Goal: Information Seeking & Learning: Learn about a topic

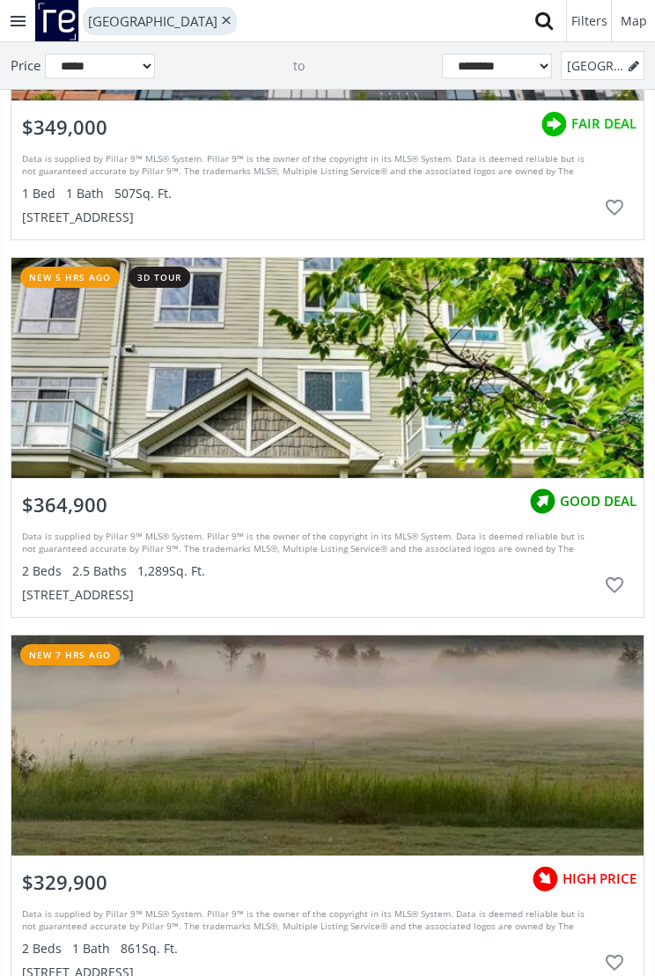
scroll to position [649, 0]
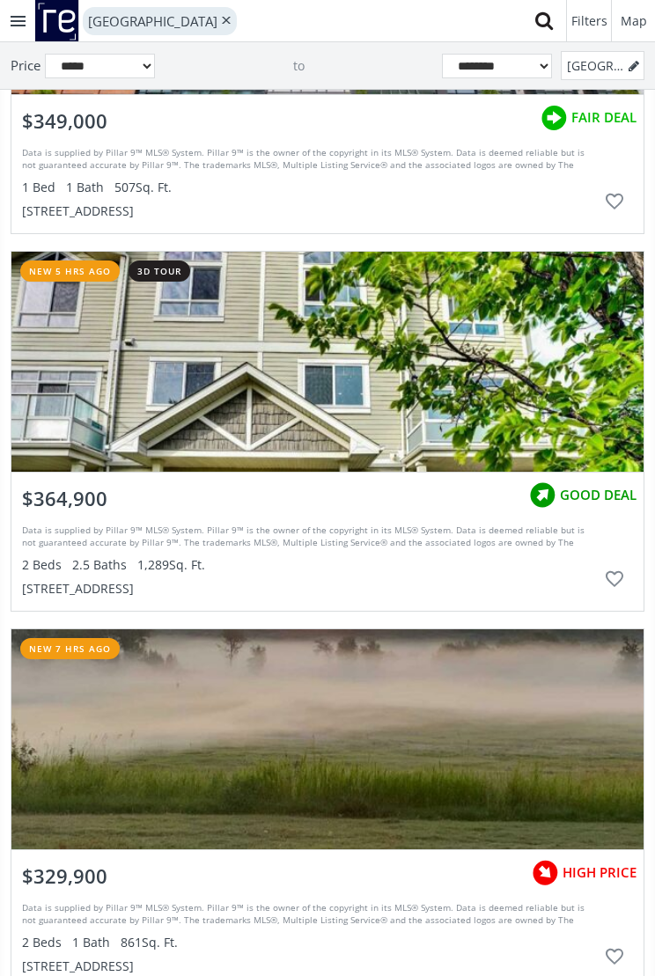
click at [497, 336] on div "grid" at bounding box center [327, 362] width 632 height 220
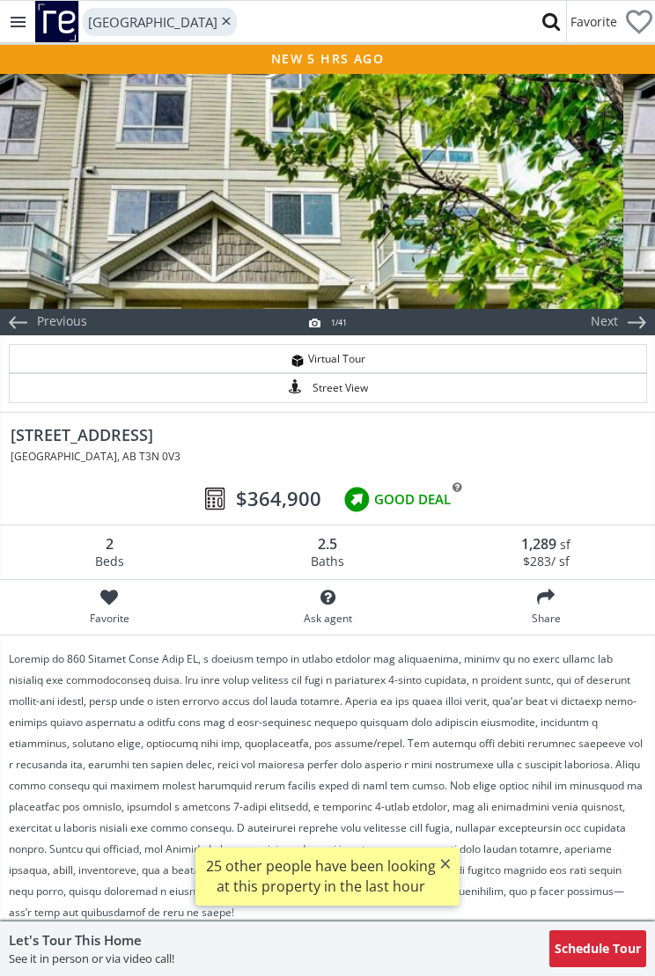
scroll to position [0, 1]
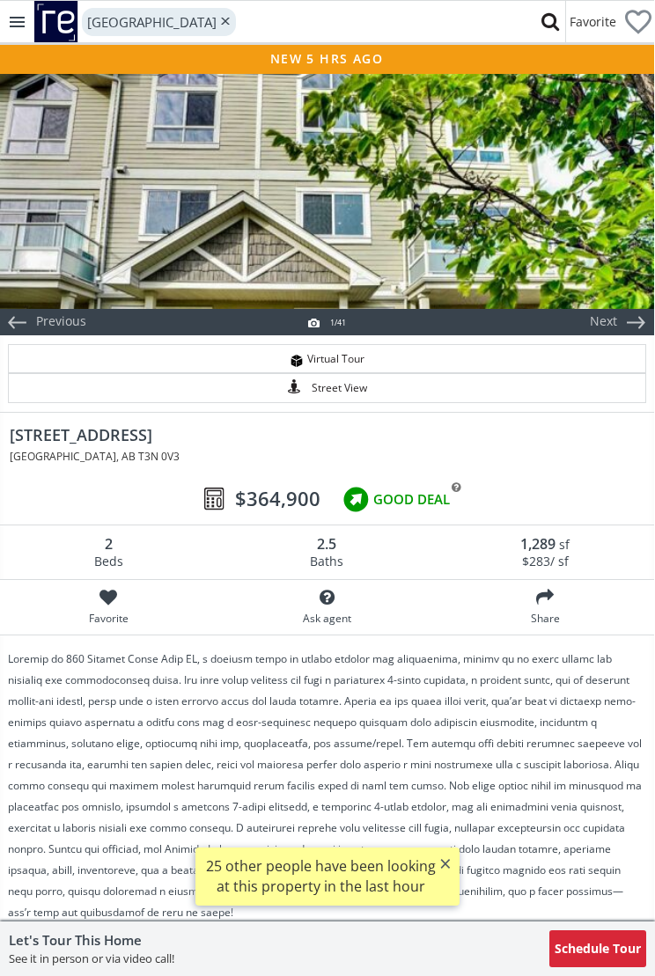
click at [510, 193] on div at bounding box center [326, 190] width 655 height 238
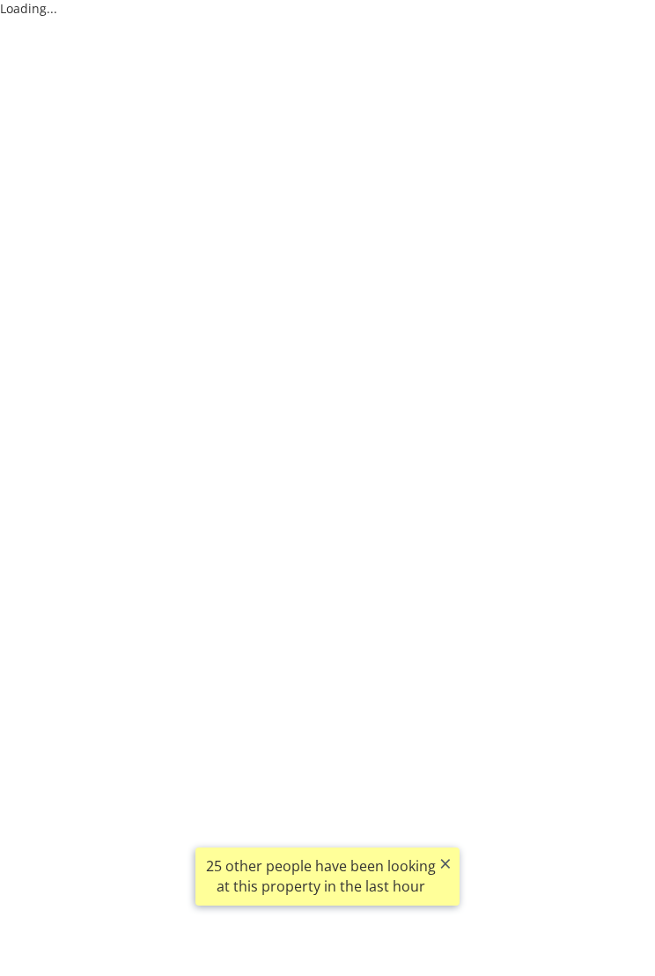
click at [446, 855] on button "×" at bounding box center [445, 864] width 28 height 32
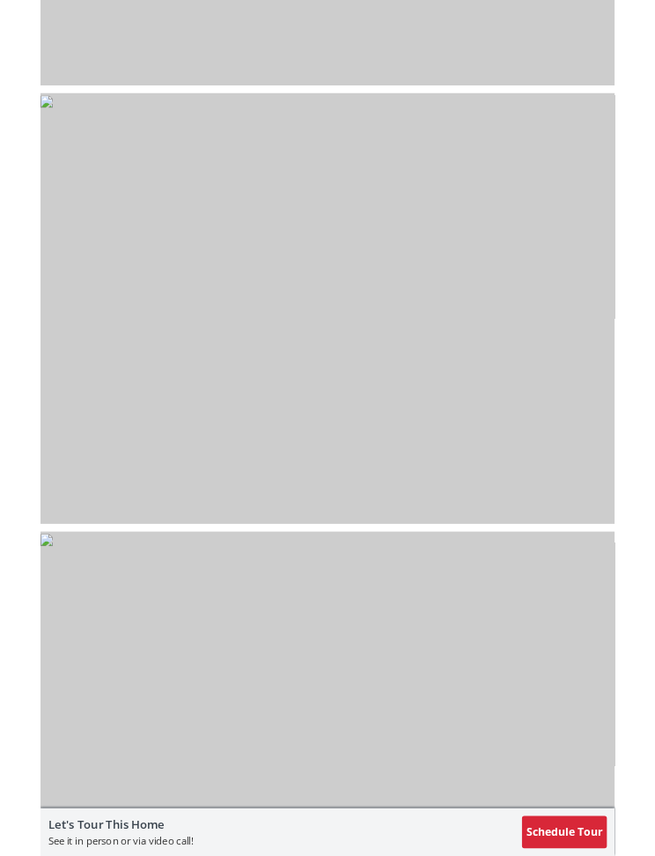
scroll to position [4535, 0]
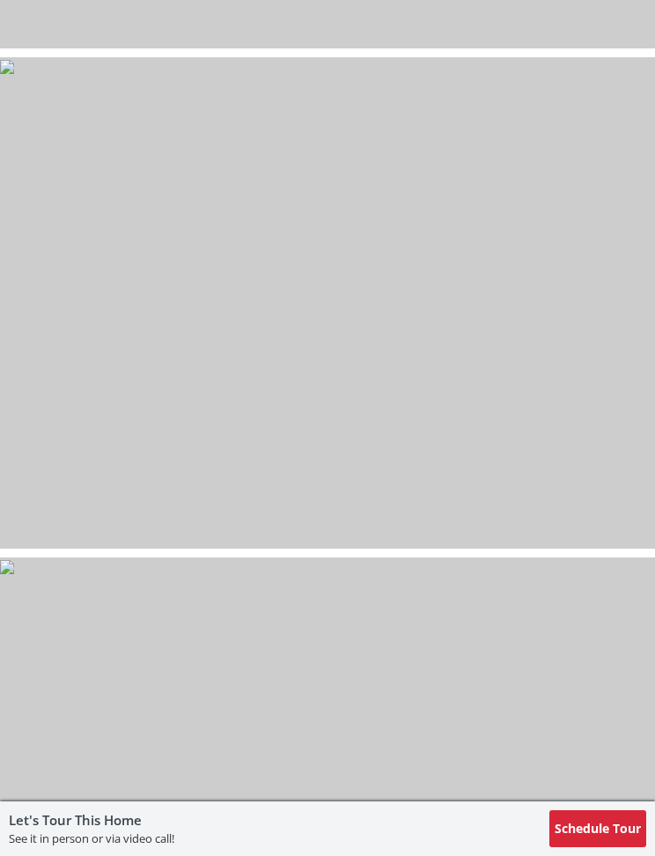
click at [14, 74] on img at bounding box center [7, 67] width 14 height 14
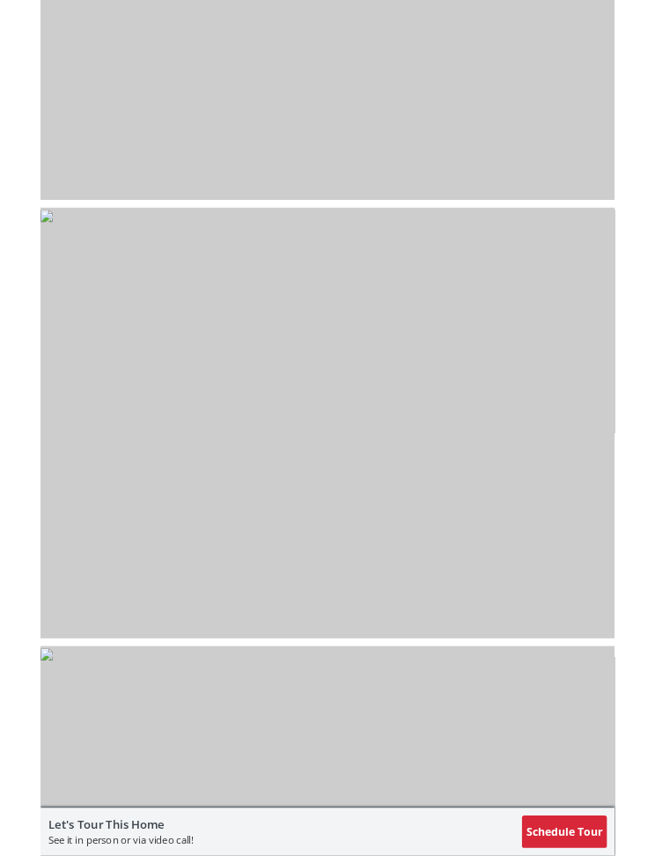
scroll to position [4355, 0]
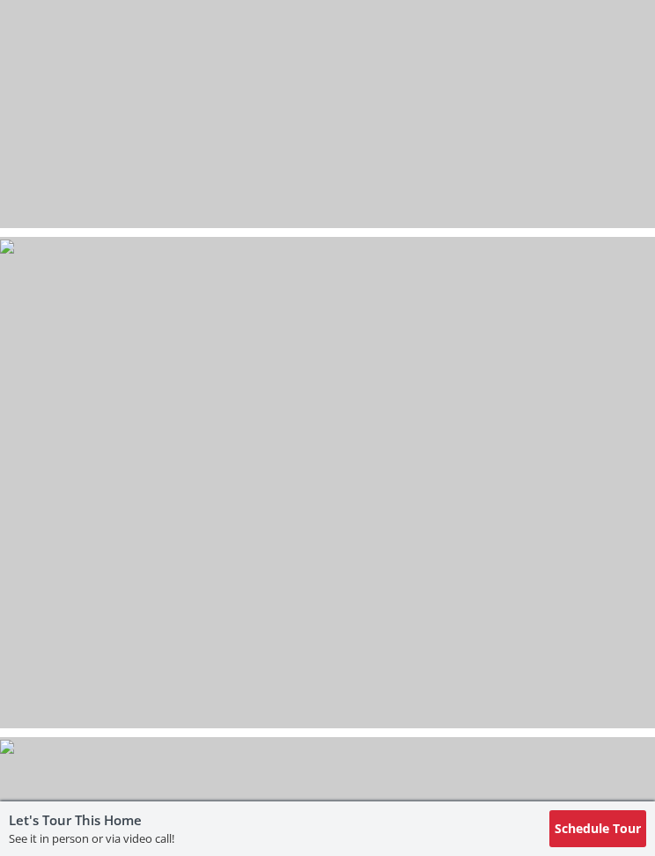
click at [14, 254] on img at bounding box center [7, 246] width 14 height 14
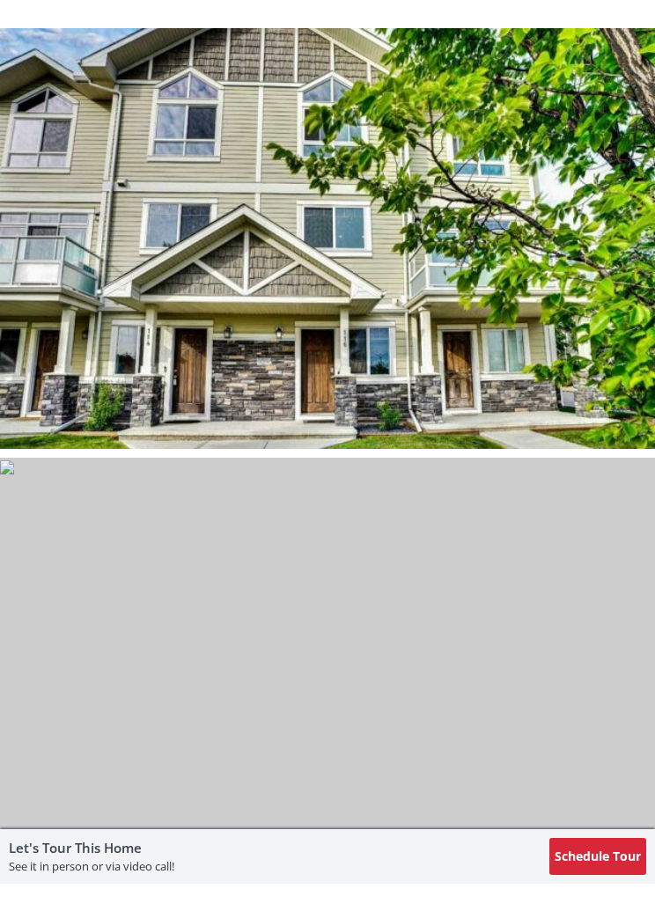
scroll to position [0, 0]
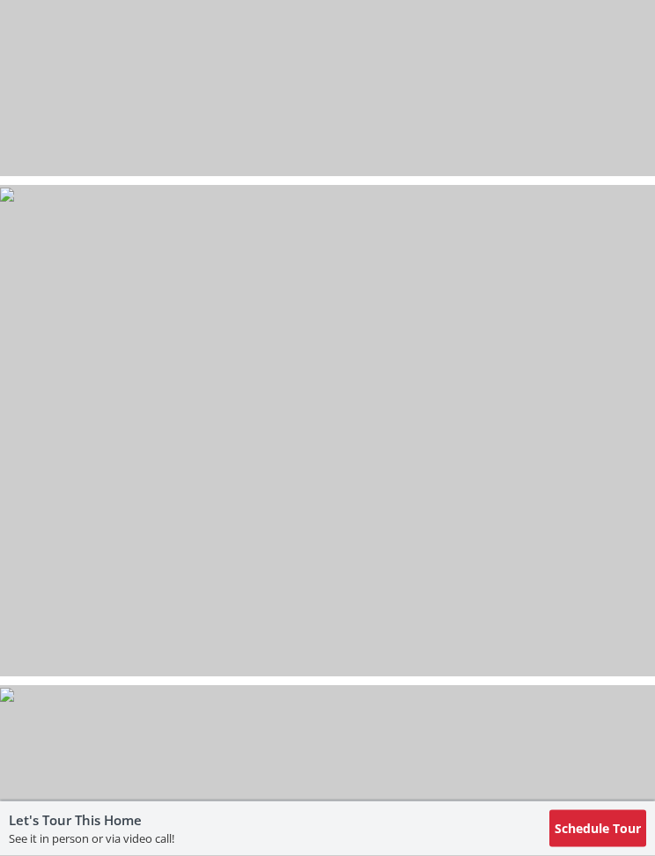
select select "******"
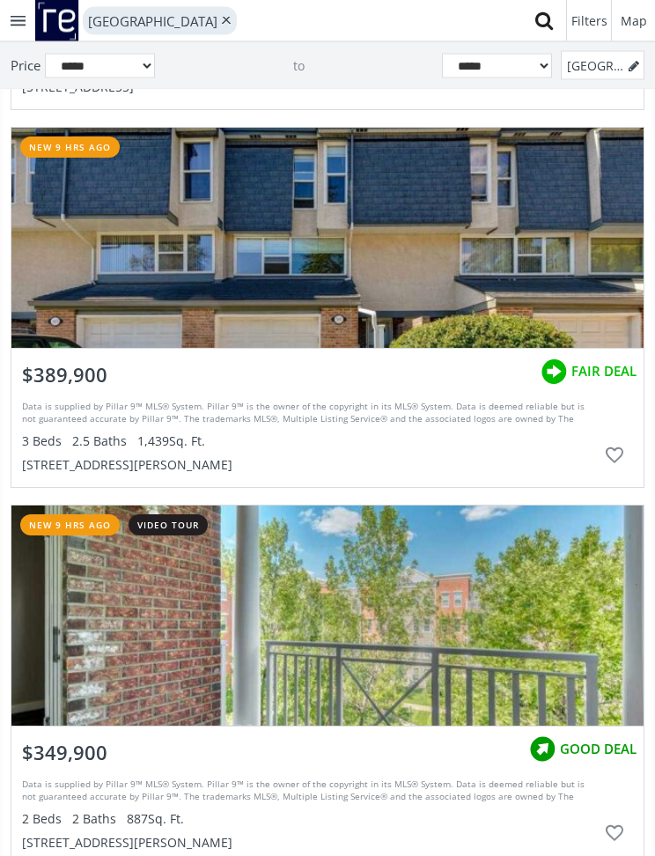
scroll to position [649, 0]
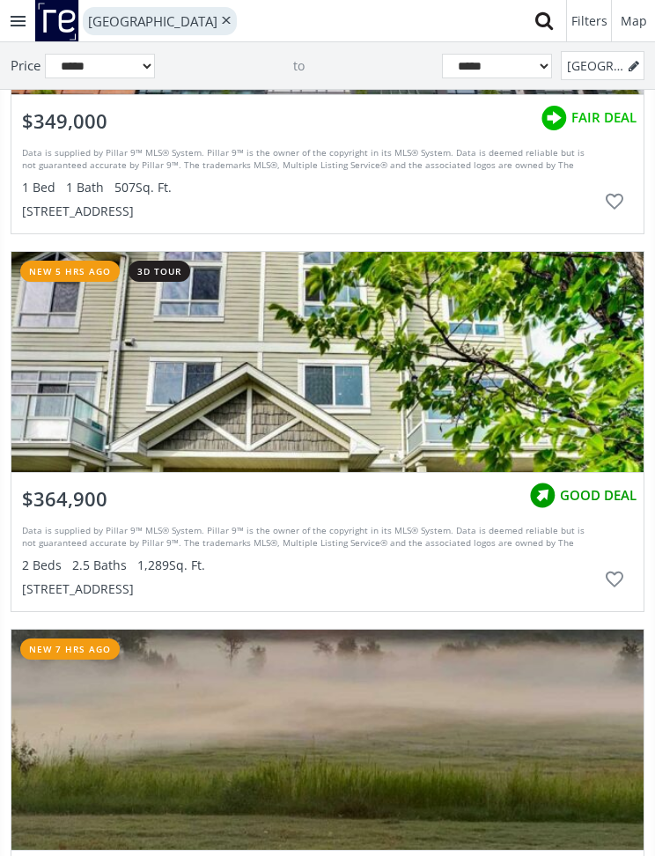
click at [483, 351] on div "grid" at bounding box center [327, 362] width 632 height 220
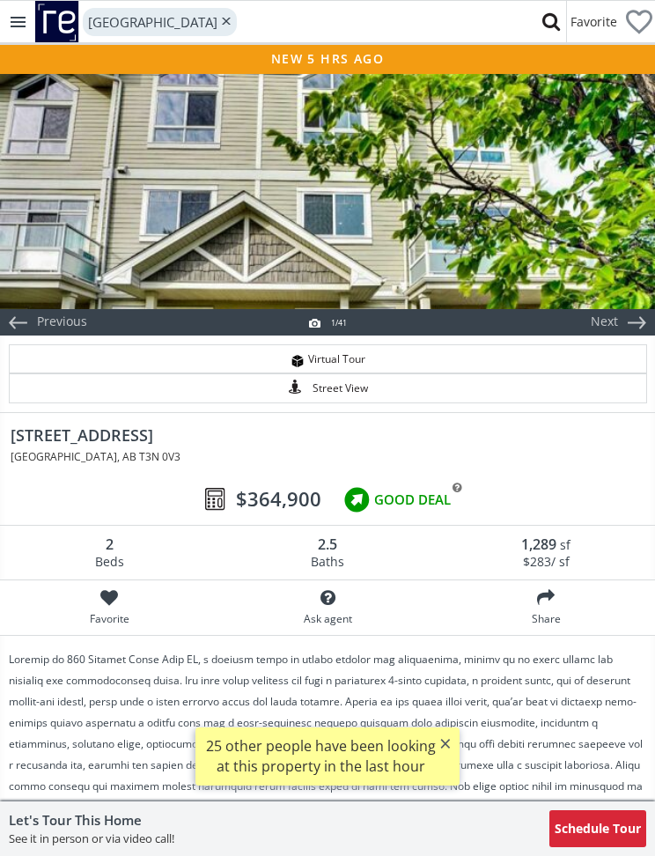
click at [422, 166] on div at bounding box center [327, 190] width 655 height 238
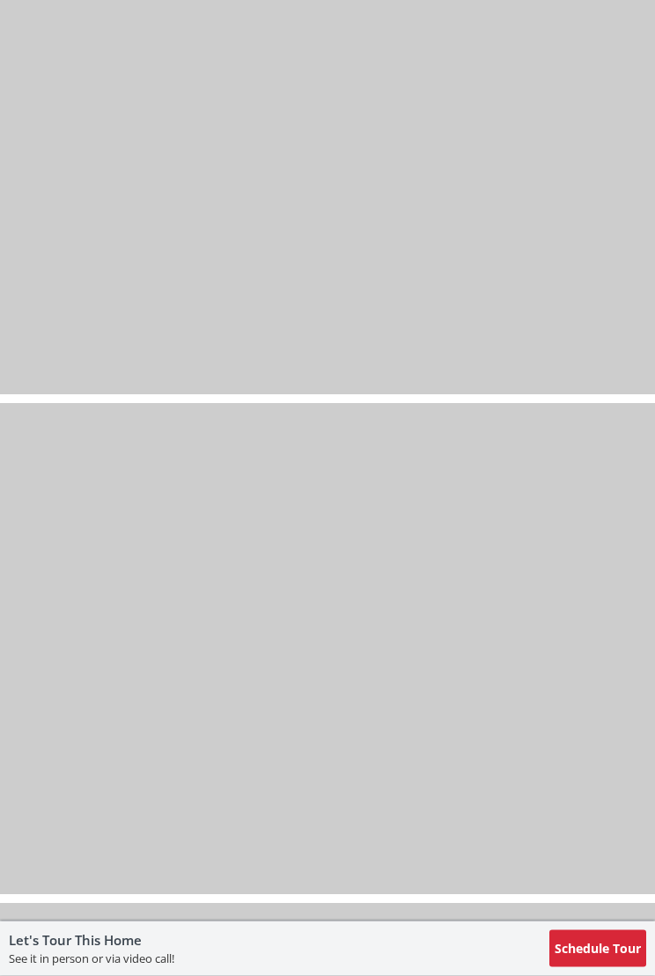
scroll to position [19204, 0]
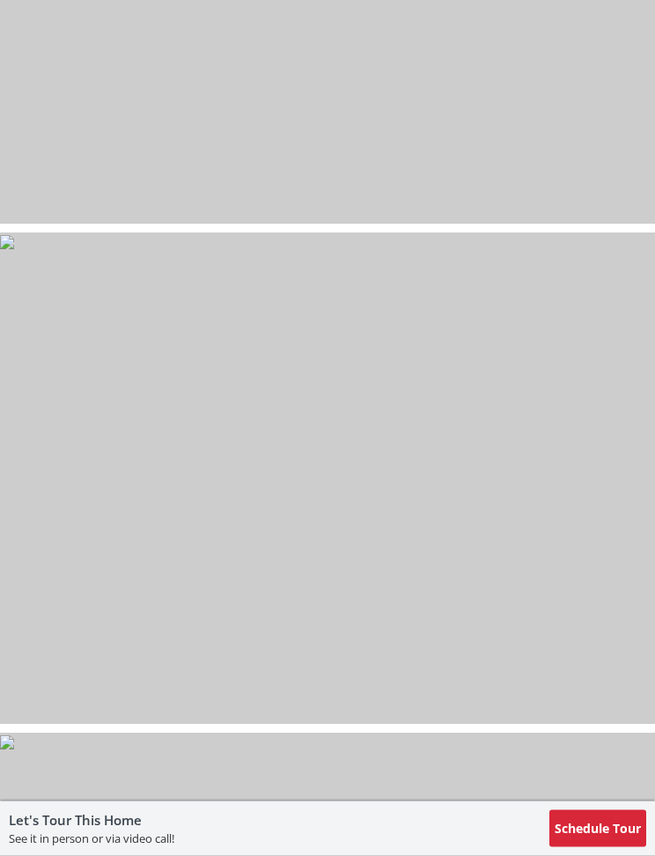
select select "******"
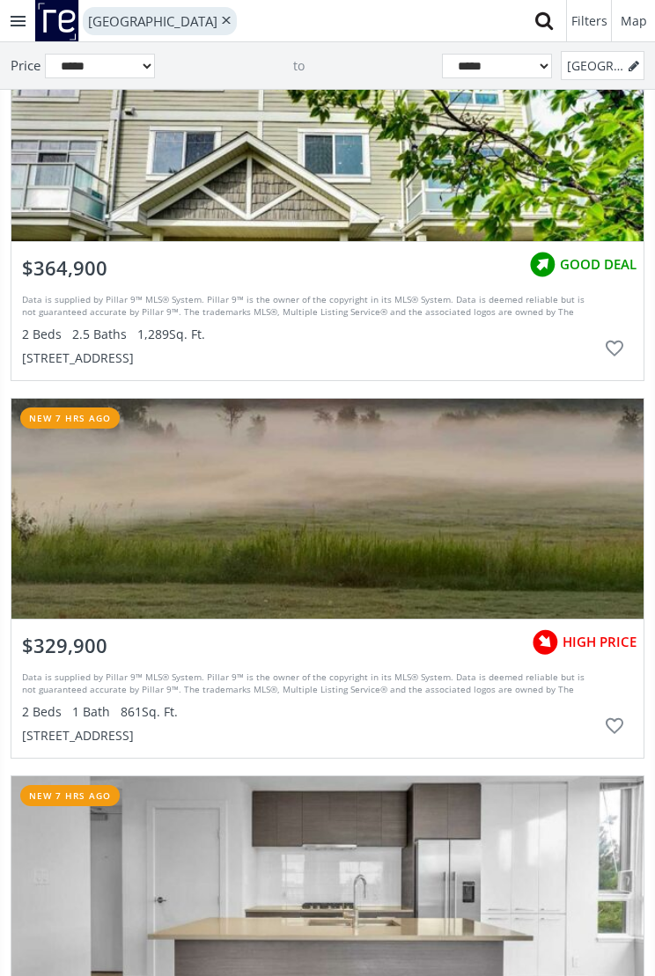
scroll to position [907, 0]
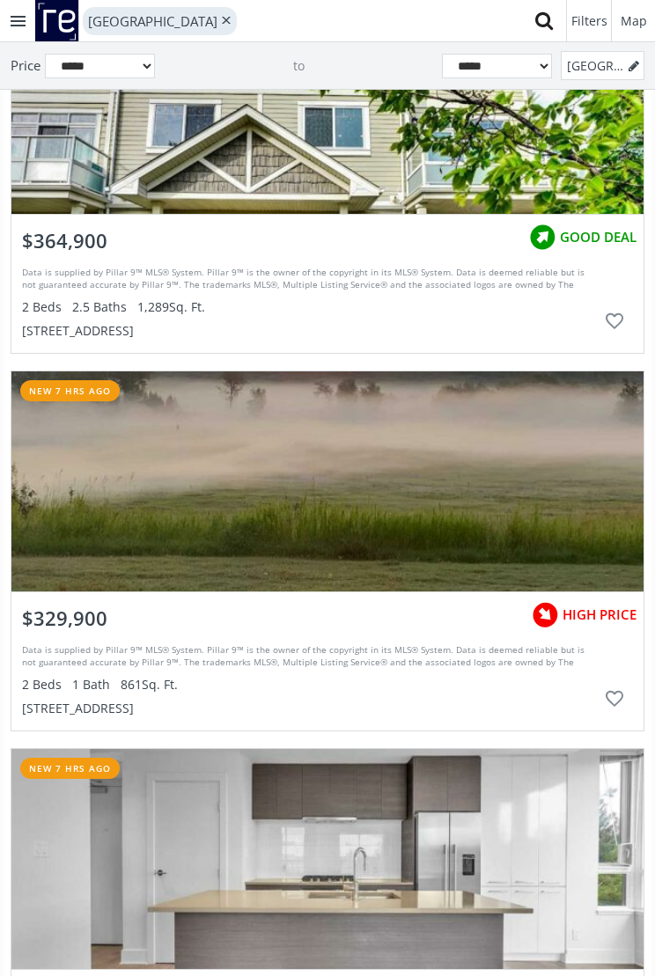
click at [402, 467] on div "grid" at bounding box center [327, 482] width 632 height 220
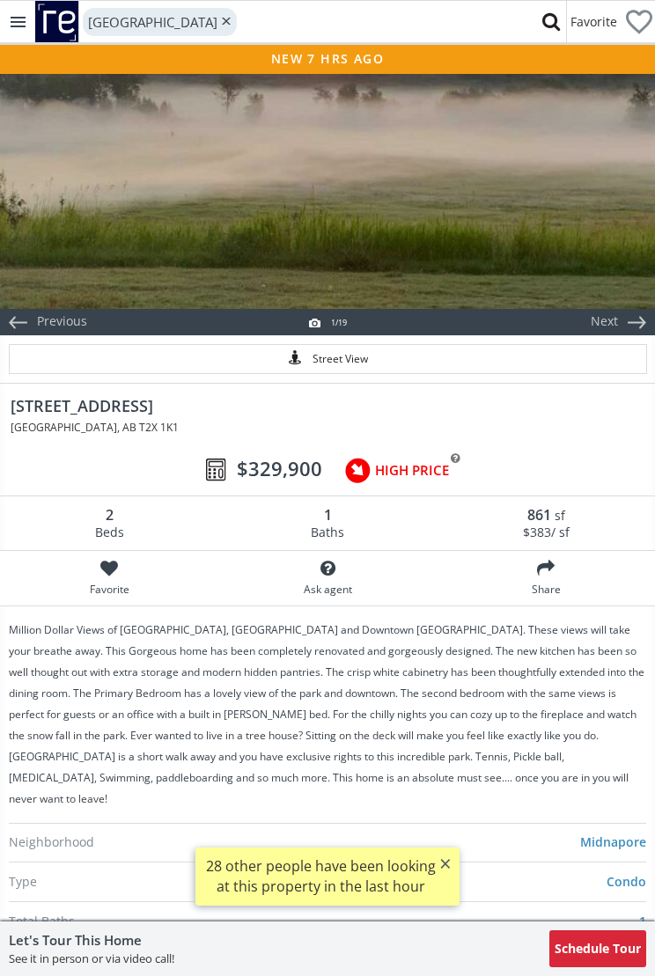
click at [461, 173] on div at bounding box center [327, 190] width 655 height 238
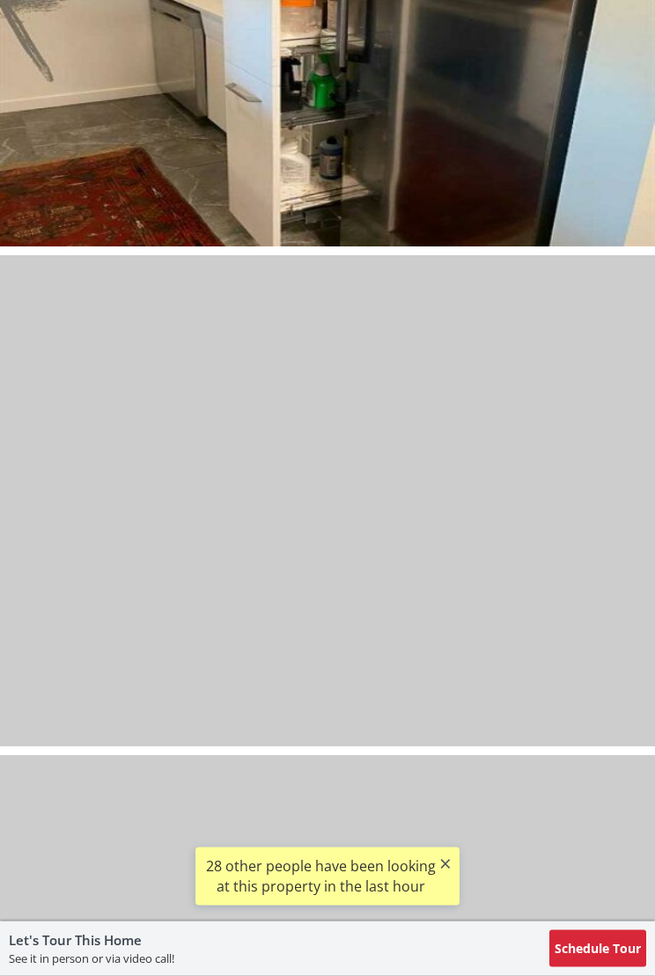
scroll to position [3835, 0]
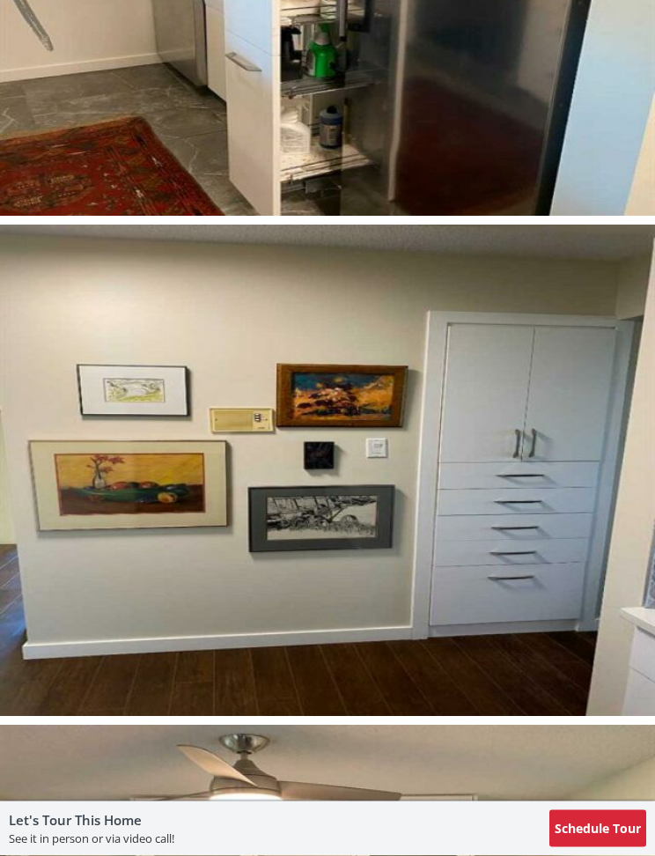
select select "******"
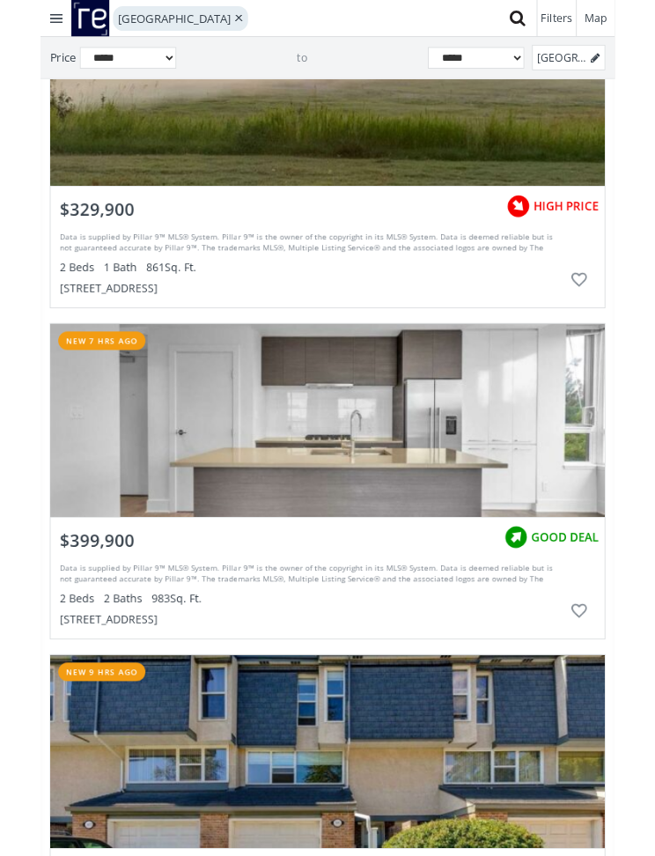
scroll to position [1286, 0]
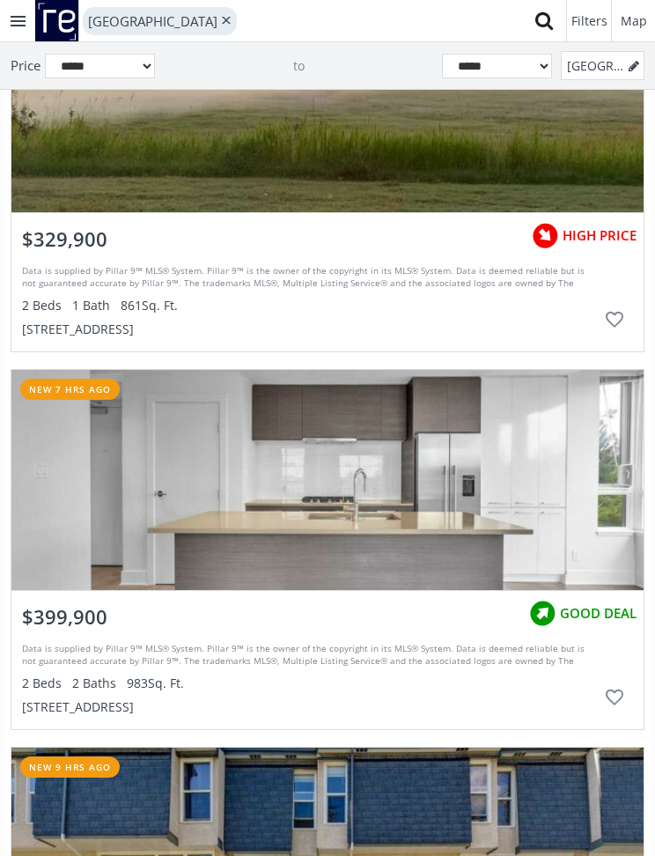
click at [425, 506] on div "grid" at bounding box center [327, 480] width 632 height 220
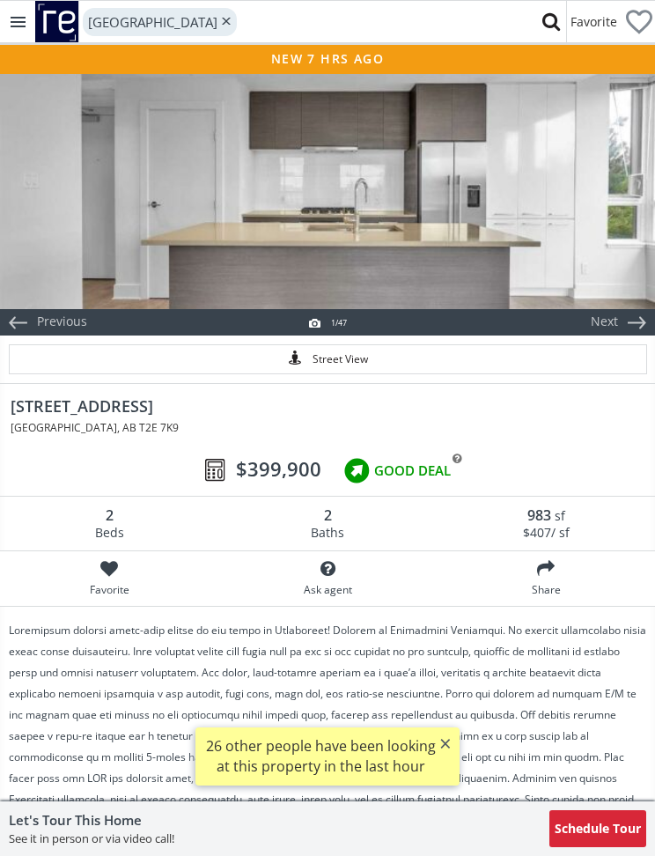
click at [431, 190] on div at bounding box center [327, 190] width 655 height 238
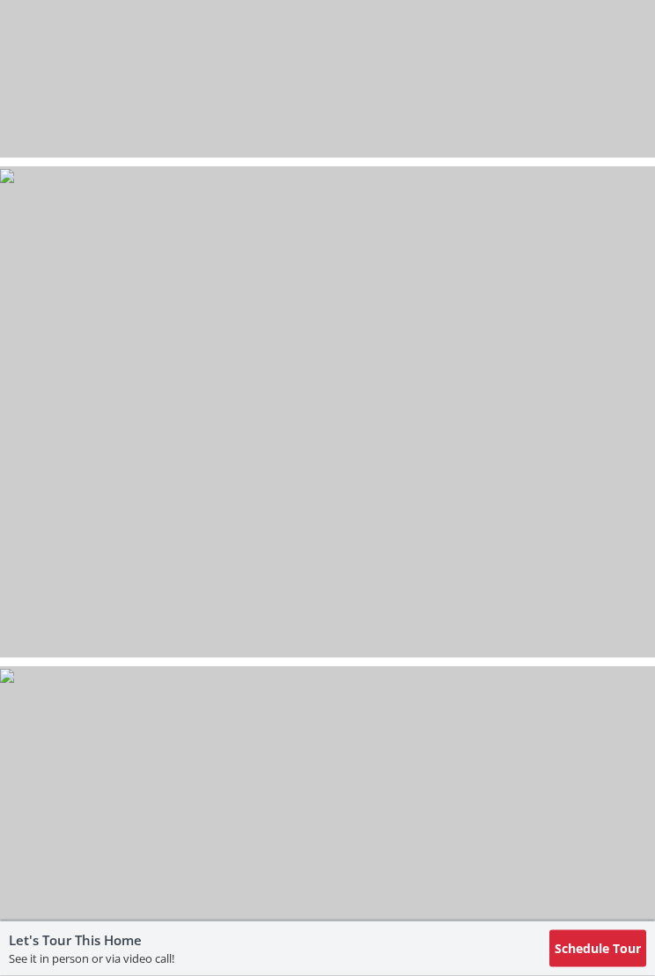
scroll to position [21429, 0]
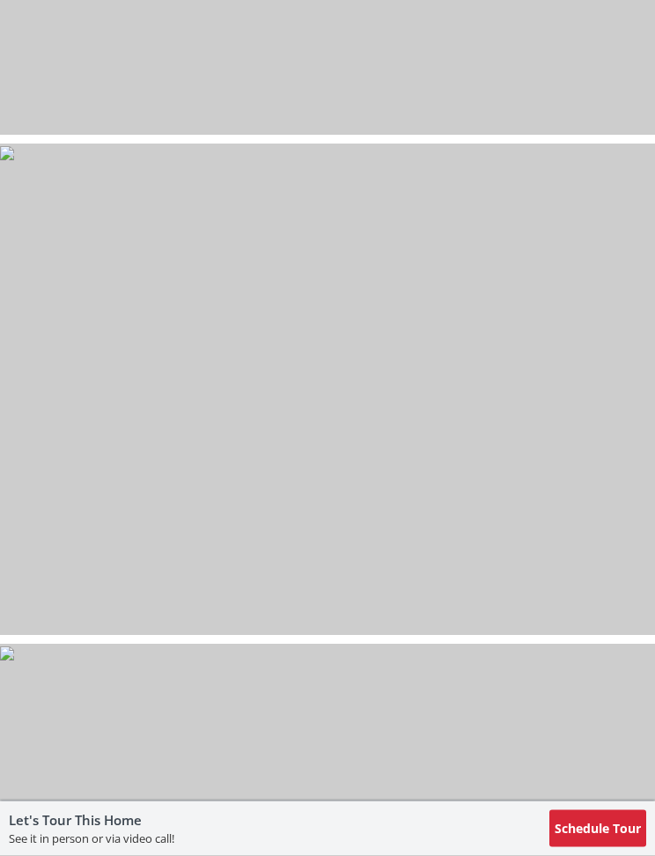
select select "******"
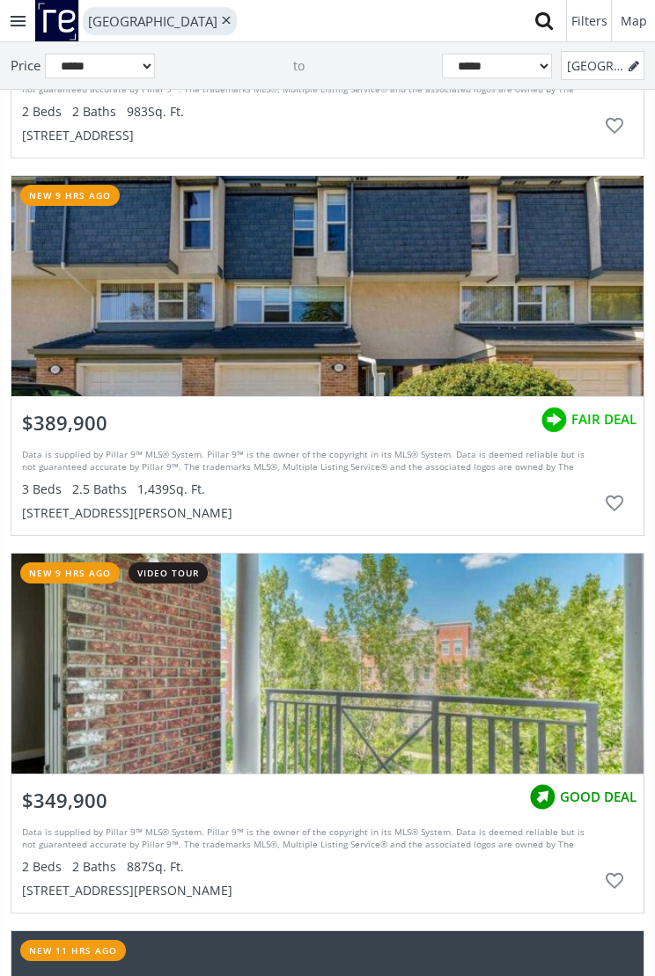
scroll to position [1862, 0]
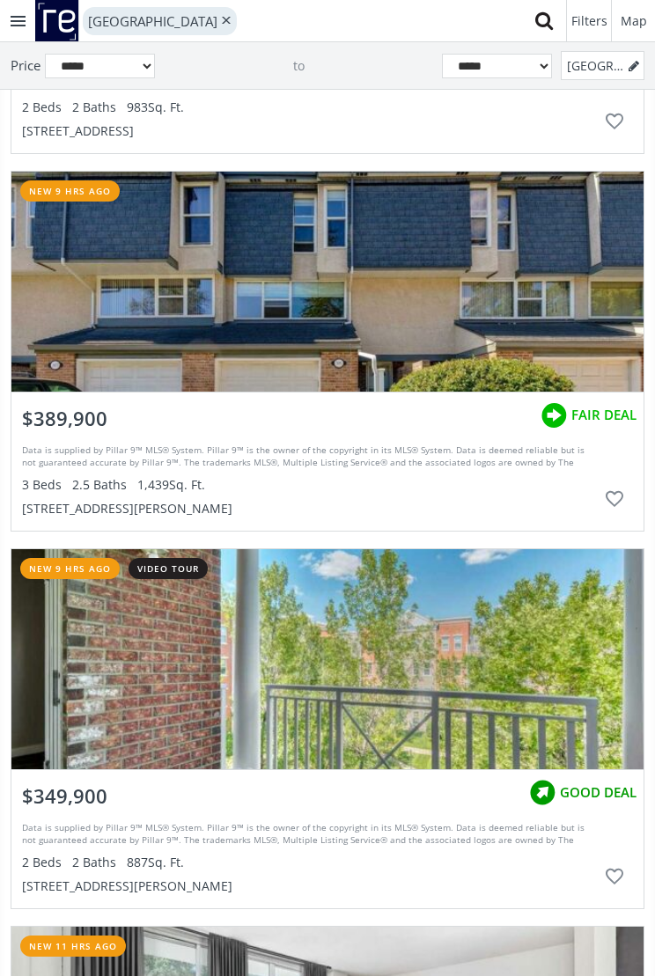
click at [475, 285] on div "grid" at bounding box center [327, 282] width 632 height 220
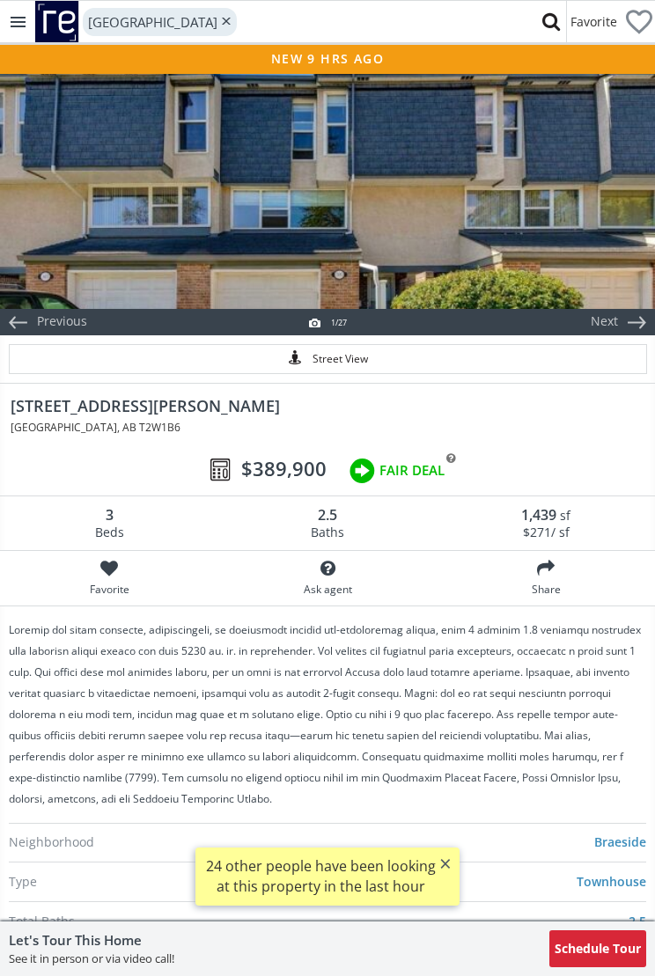
click at [466, 193] on div at bounding box center [327, 190] width 655 height 238
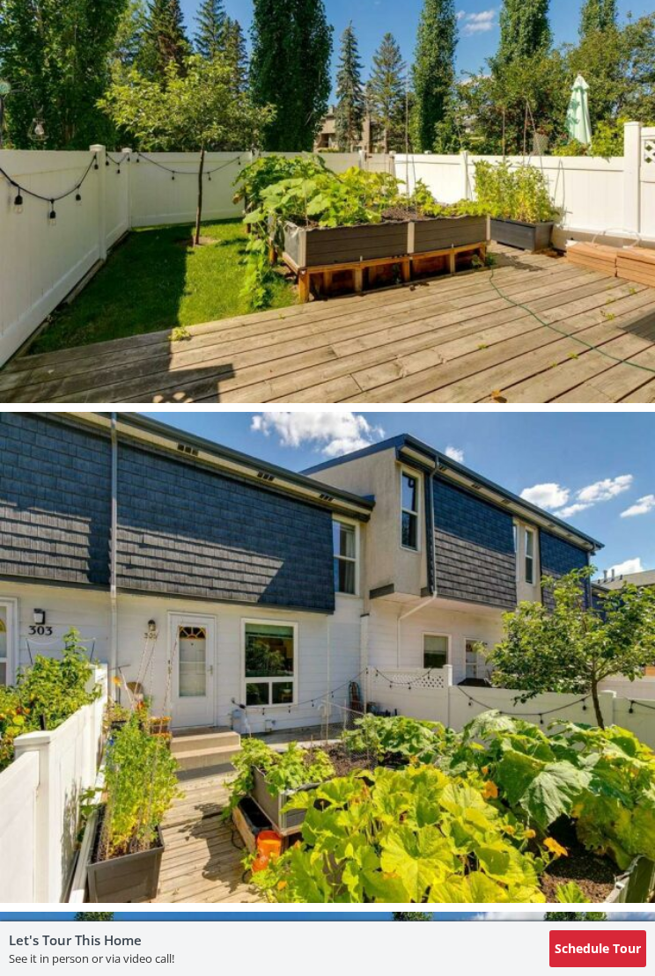
scroll to position [10713, 0]
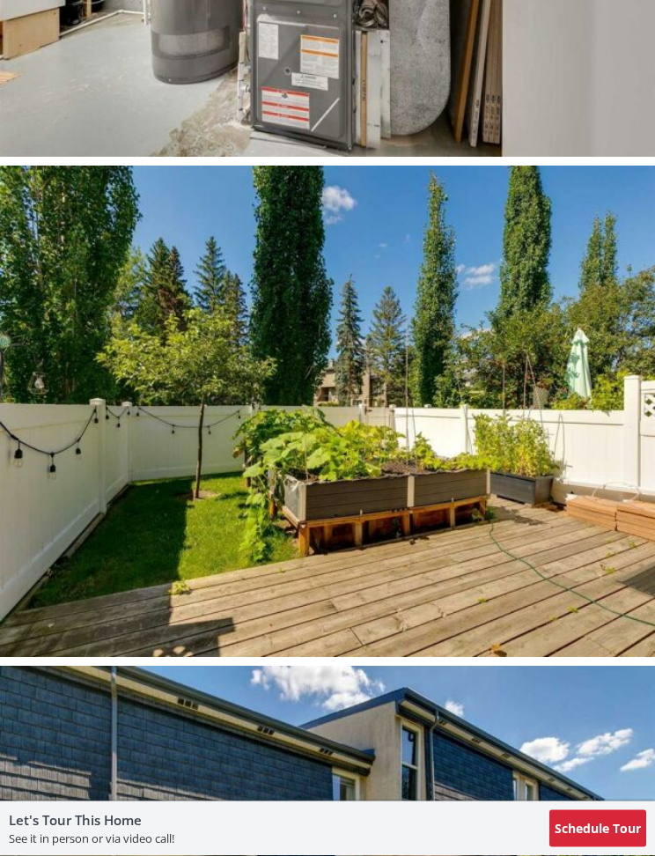
select select "******"
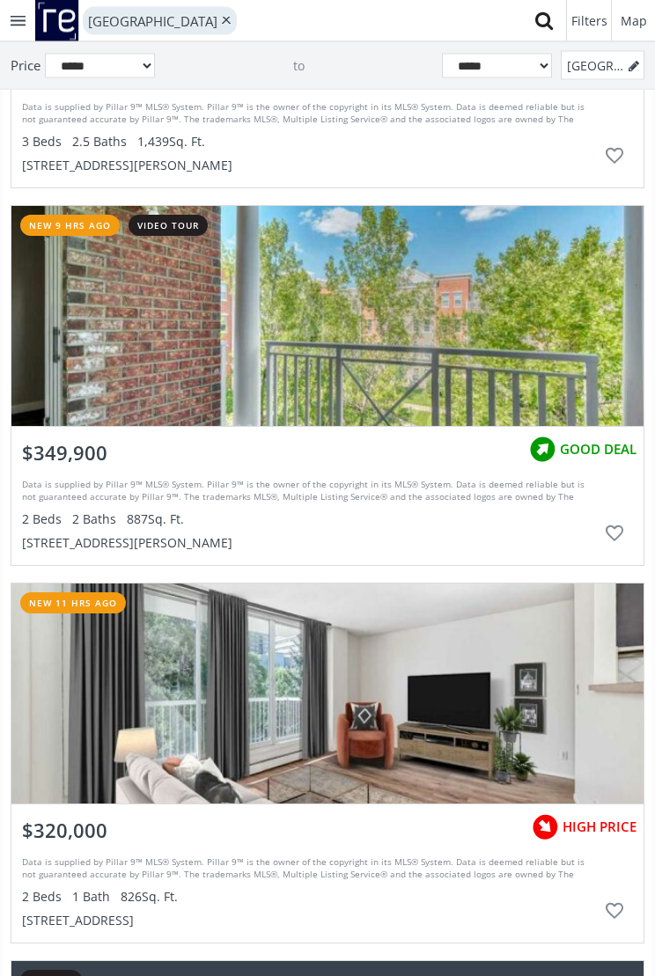
scroll to position [2206, 0]
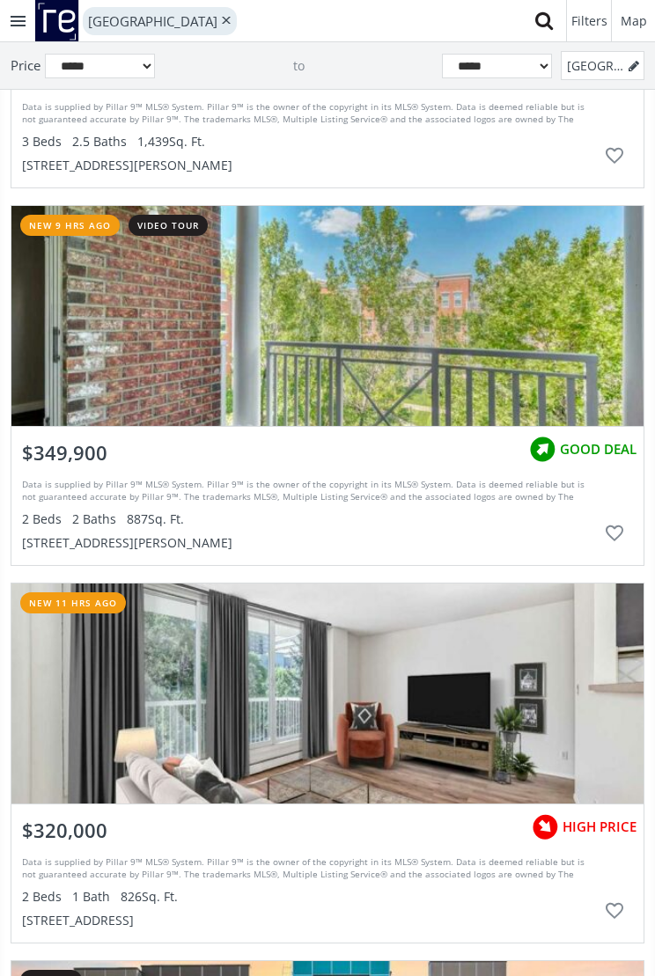
click at [423, 314] on div "grid" at bounding box center [327, 316] width 632 height 220
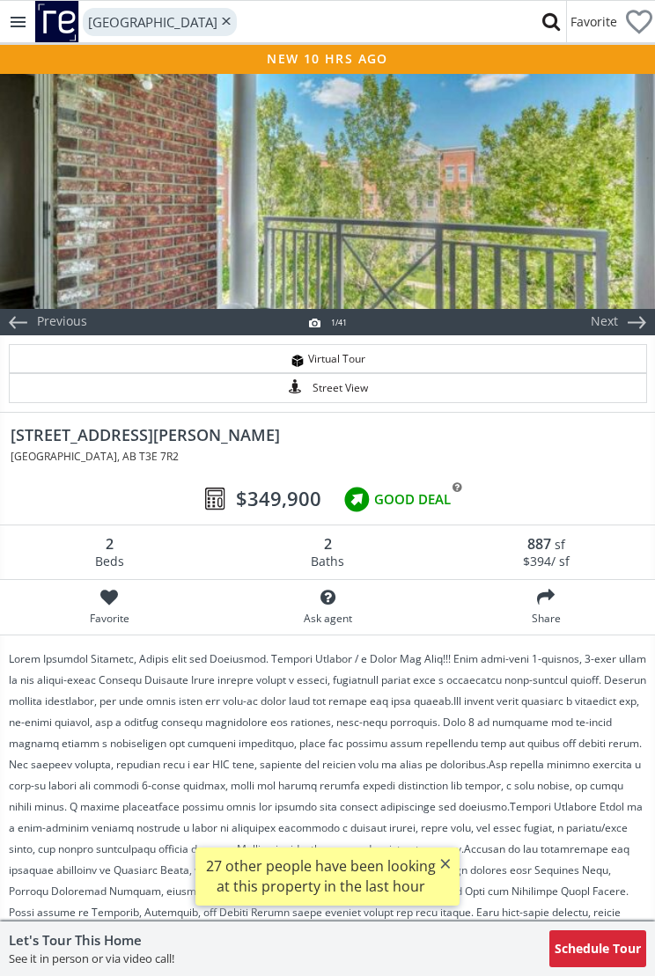
click at [487, 188] on div at bounding box center [327, 190] width 655 height 238
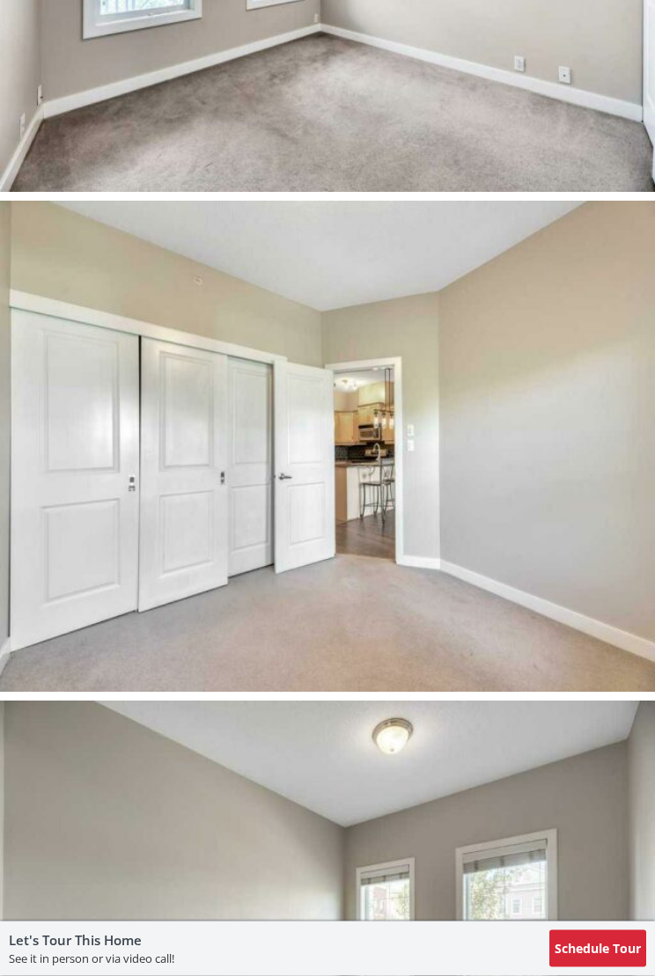
scroll to position [5391, 0]
click at [608, 659] on img at bounding box center [327, 446] width 655 height 491
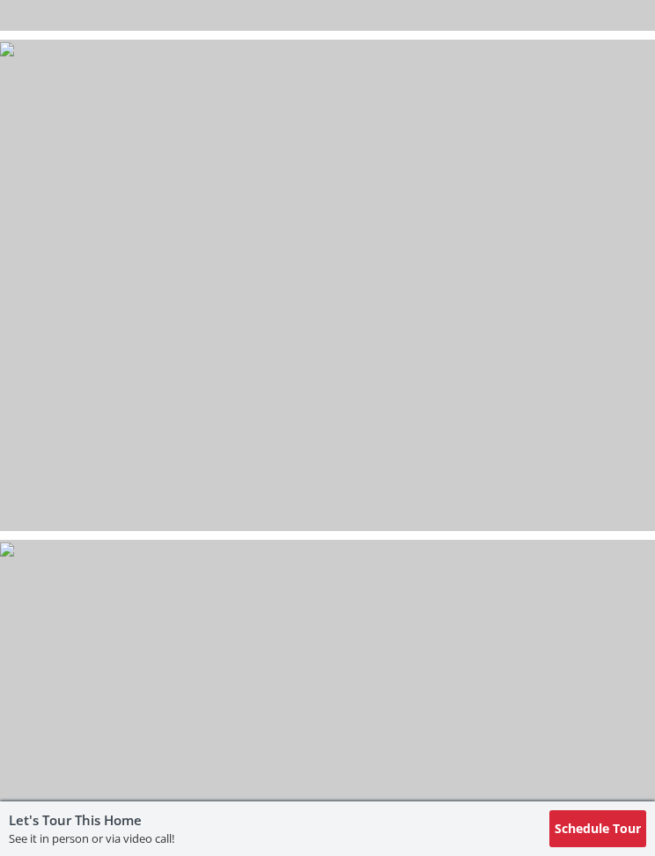
scroll to position [10544, 0]
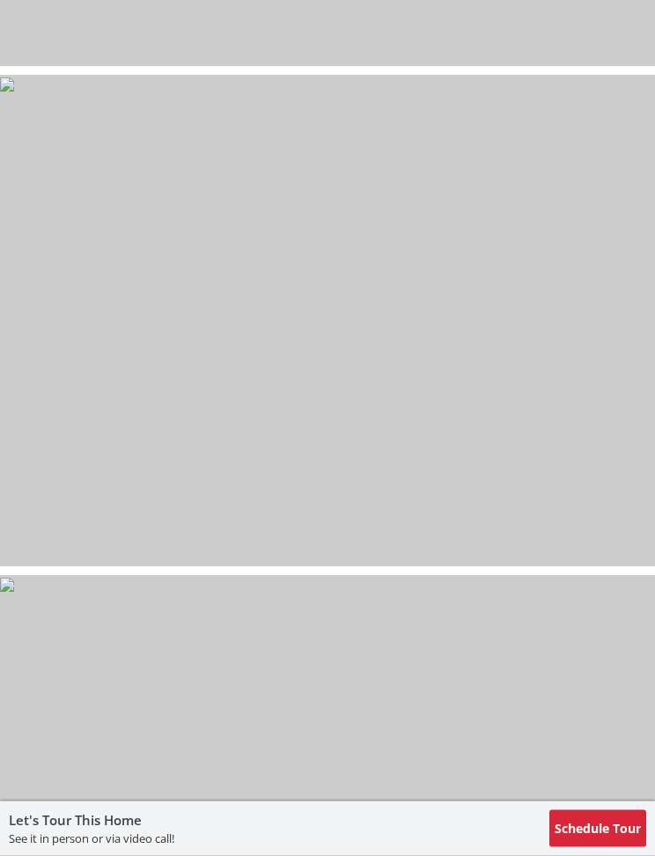
scroll to position [2206, 0]
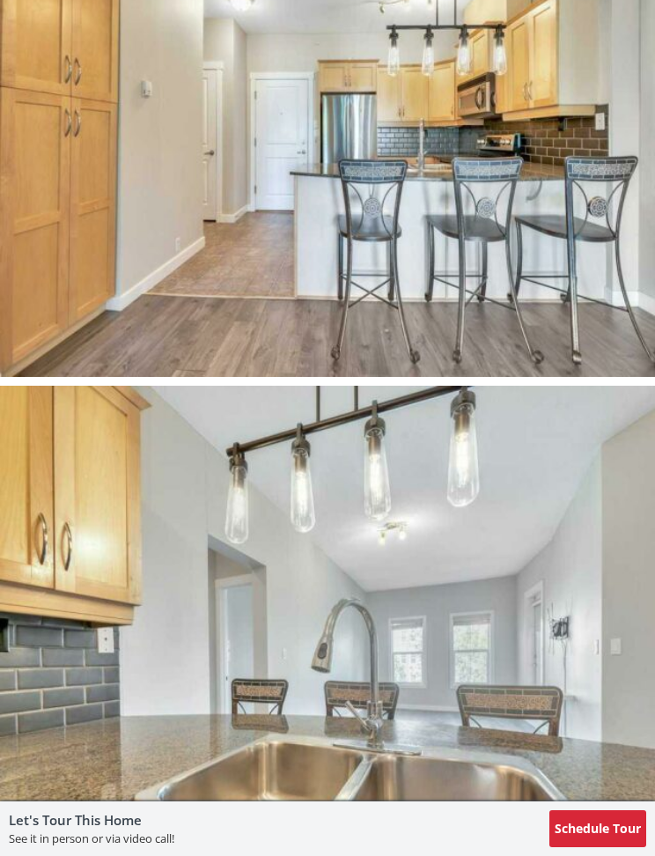
select select "******"
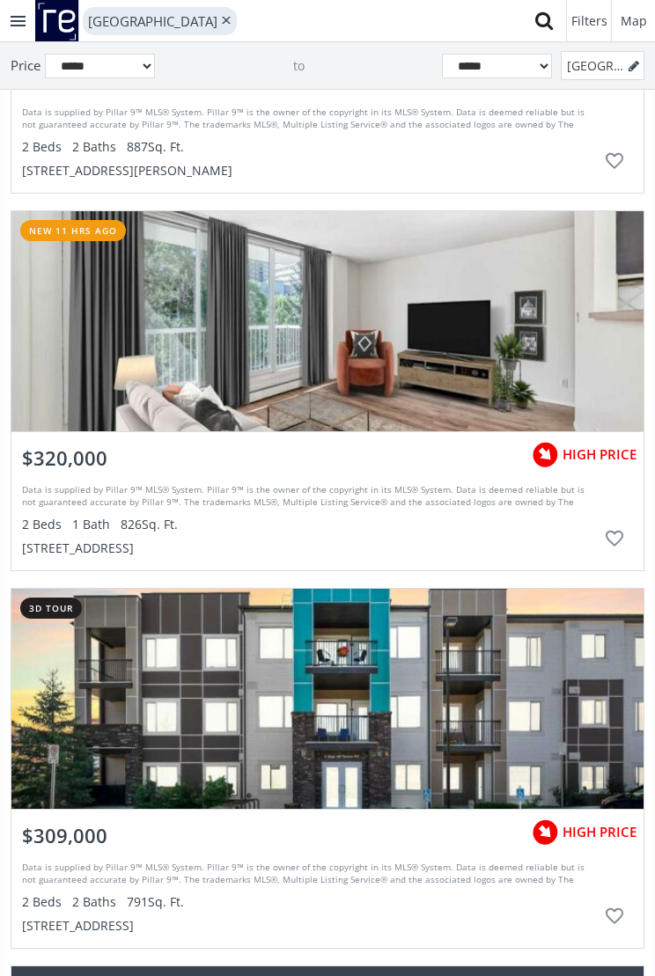
scroll to position [2583, 0]
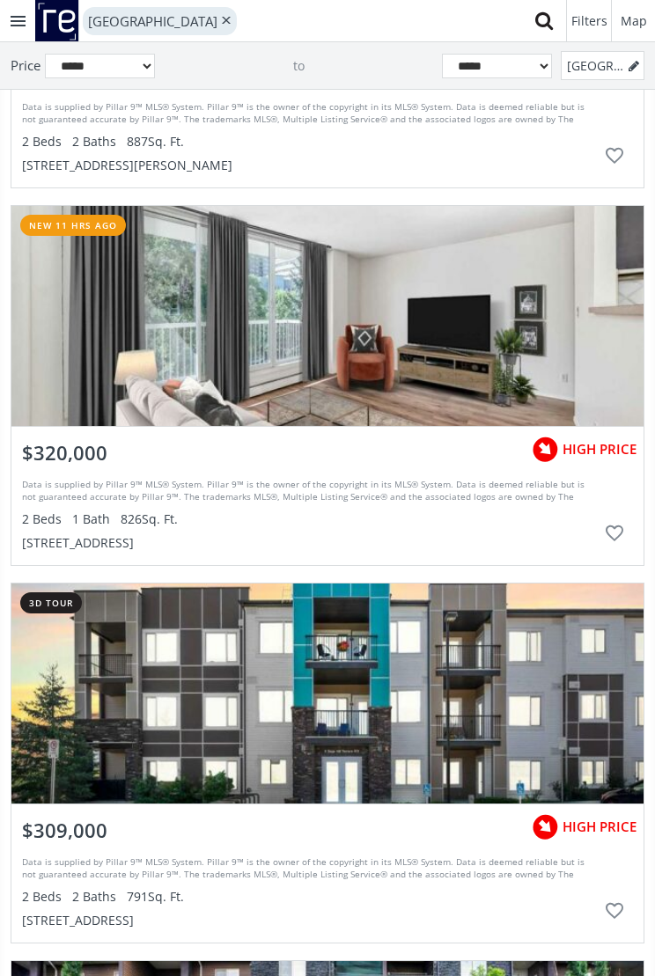
click at [446, 298] on div "grid" at bounding box center [327, 316] width 632 height 220
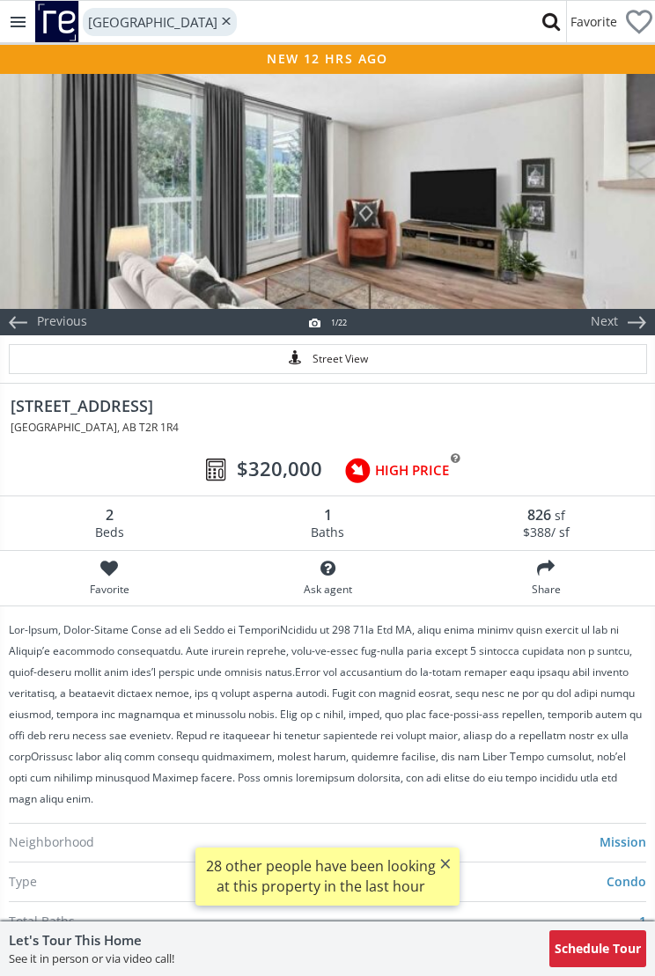
click at [499, 203] on div at bounding box center [327, 190] width 655 height 238
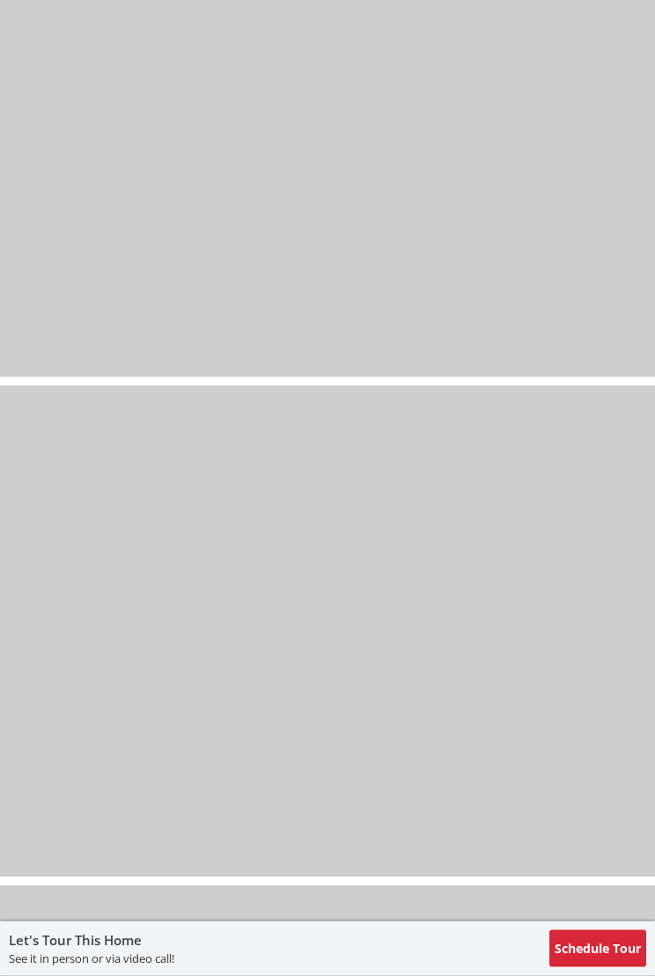
scroll to position [8720, 0]
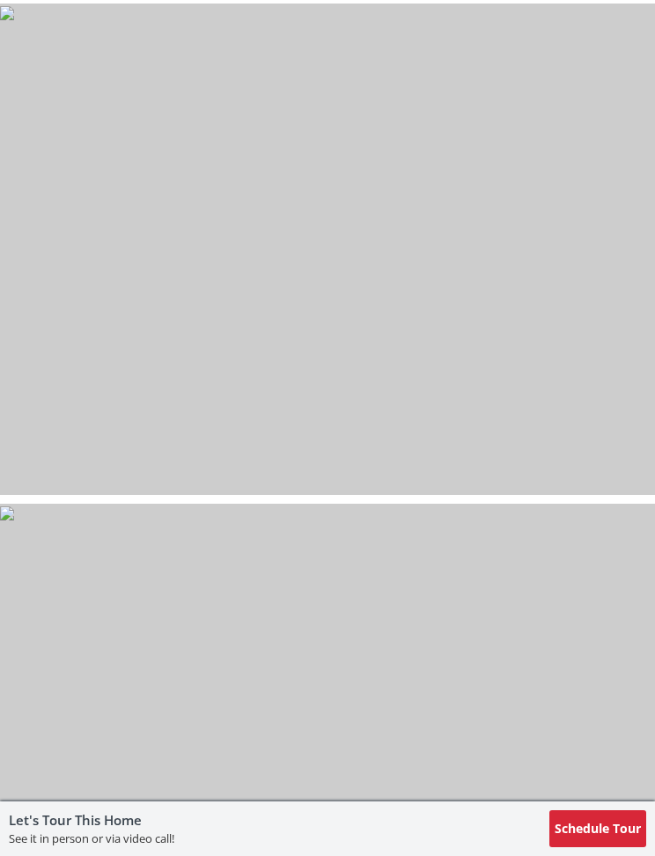
select select "******"
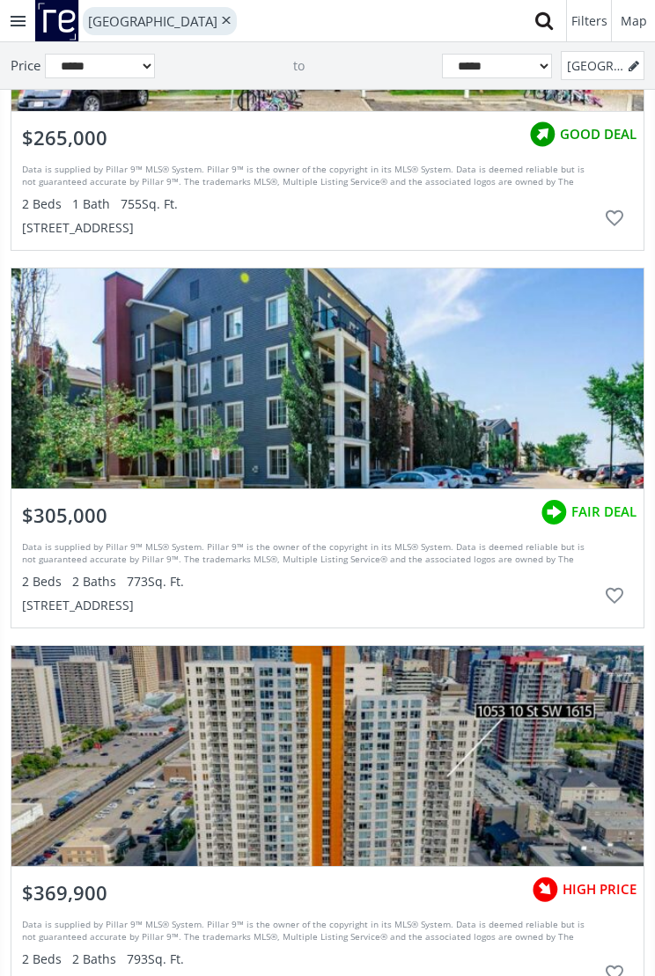
scroll to position [3667, 0]
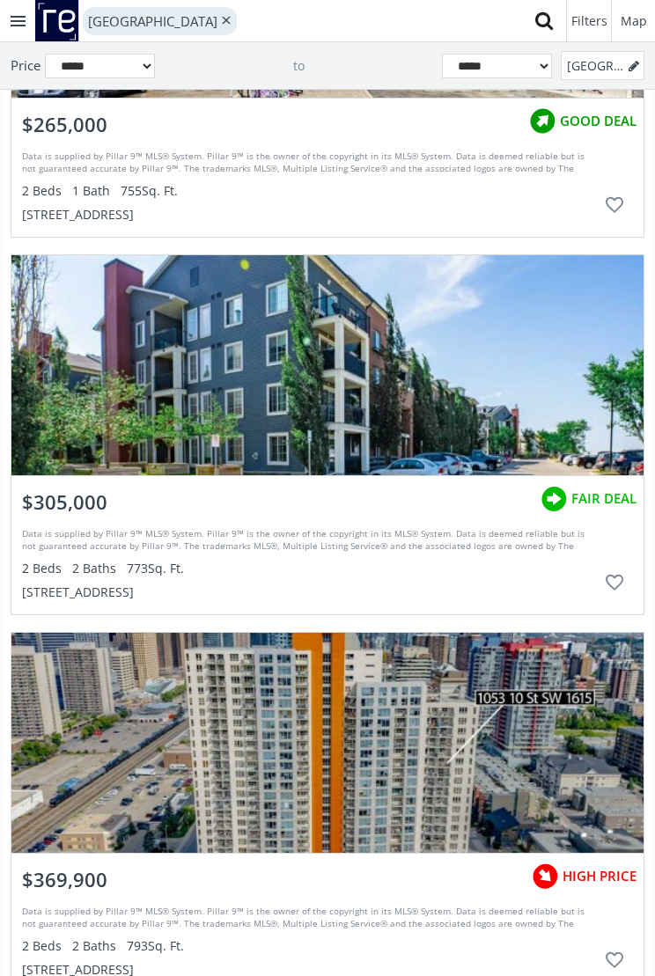
click at [445, 361] on div "grid" at bounding box center [327, 365] width 632 height 220
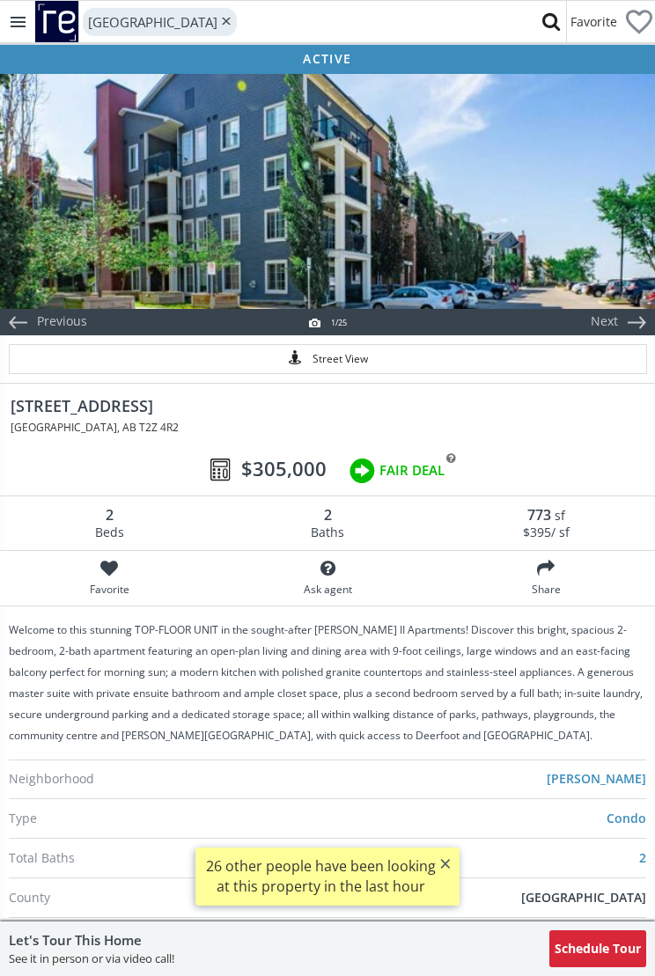
click at [498, 212] on div at bounding box center [327, 190] width 655 height 238
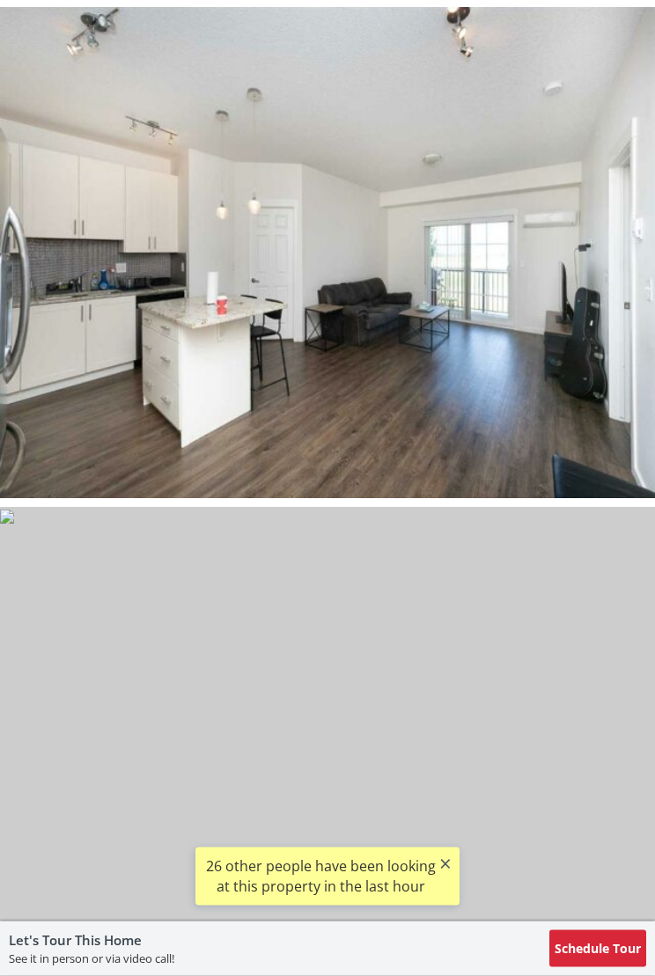
scroll to position [2085, 0]
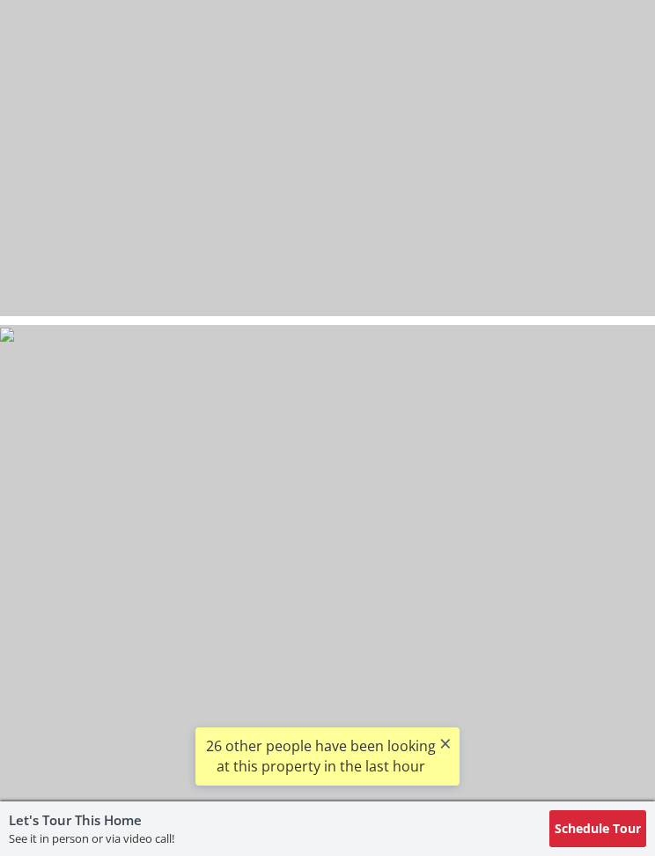
select select "******"
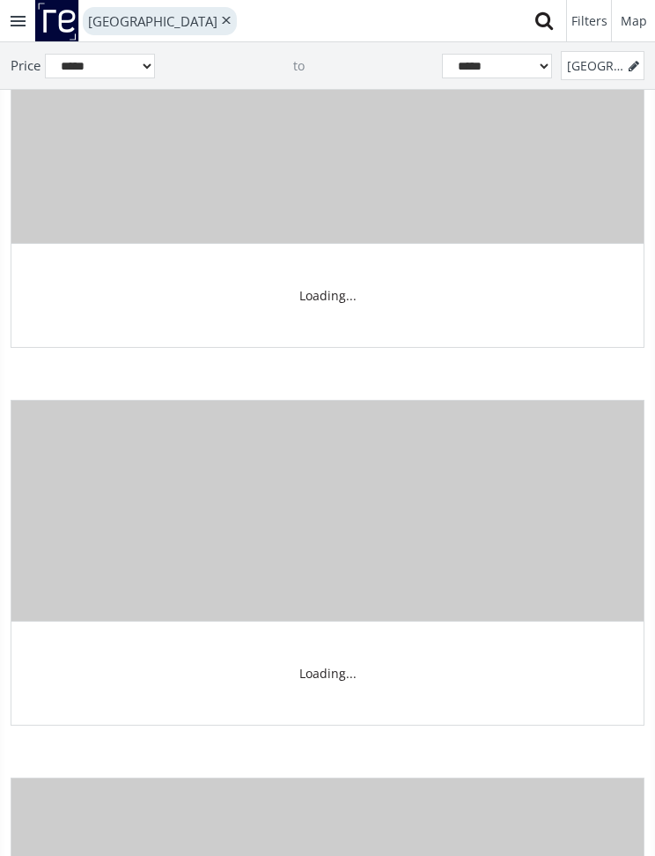
scroll to position [3667, 0]
